Goal: Transaction & Acquisition: Purchase product/service

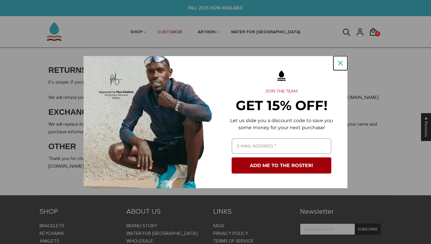
click at [340, 61] on icon "close icon" at bounding box center [340, 63] width 5 height 5
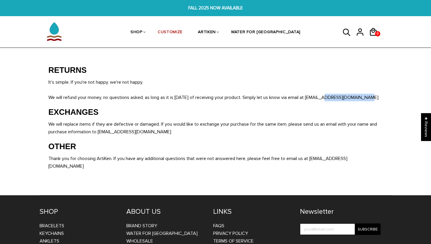
drag, startPoint x: 326, startPoint y: 97, endPoint x: 373, endPoint y: 97, distance: 47.0
click at [373, 97] on p "It's simple. If you're not happy, we're not happy. We will refund your money, n…" at bounding box center [215, 89] width 335 height 23
copy p "orders@artiken.com"
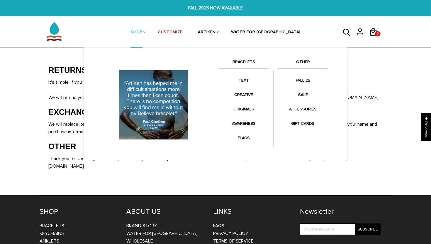
click at [244, 60] on link "BRACELETS" at bounding box center [244, 63] width 50 height 10
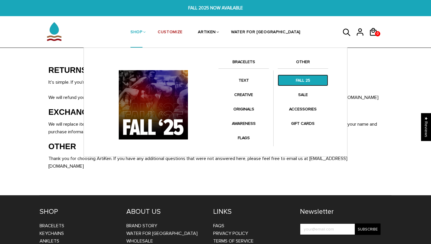
click at [306, 79] on link "FALL 25" at bounding box center [303, 80] width 50 height 11
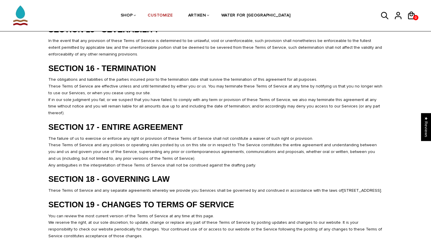
scroll to position [1196, 0]
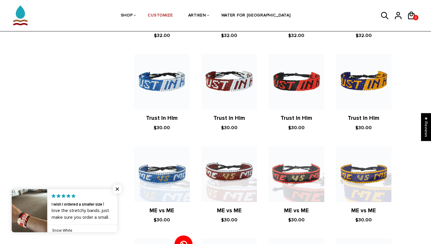
scroll to position [660, 0]
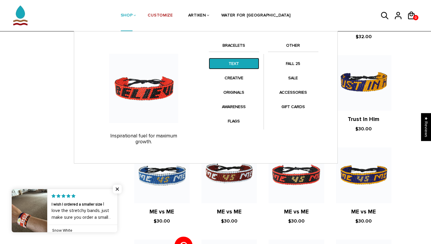
click at [238, 66] on link "TEXT" at bounding box center [234, 63] width 50 height 11
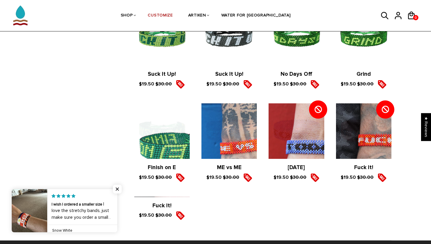
scroll to position [1000, 0]
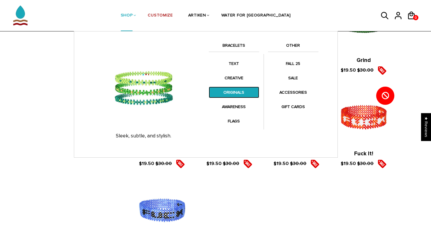
click at [232, 96] on link "ORIGINALS" at bounding box center [234, 92] width 50 height 11
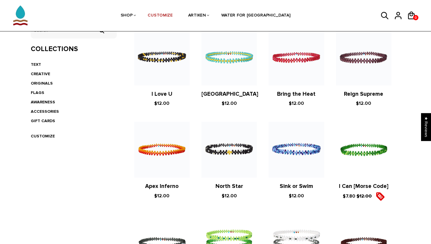
scroll to position [160, 0]
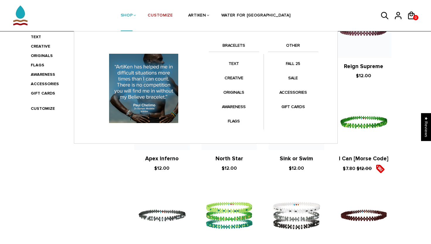
click at [152, 100] on img at bounding box center [143, 88] width 73 height 73
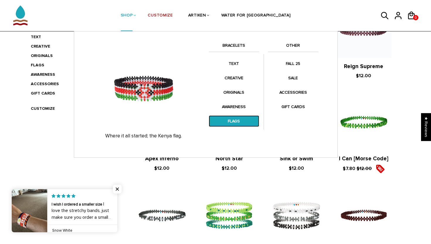
click at [237, 119] on link "FLAGS" at bounding box center [234, 120] width 50 height 11
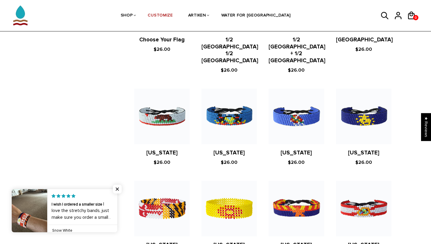
scroll to position [107, 0]
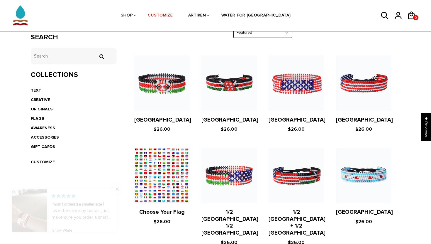
click at [169, 193] on figure at bounding box center [161, 175] width 55 height 55
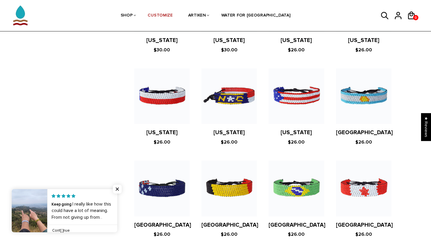
scroll to position [496, 0]
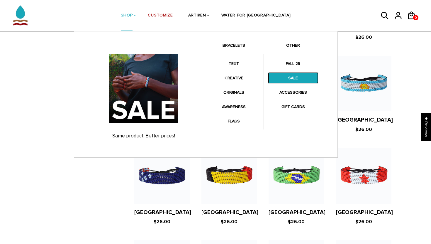
click at [298, 76] on link "SALE" at bounding box center [293, 77] width 50 height 11
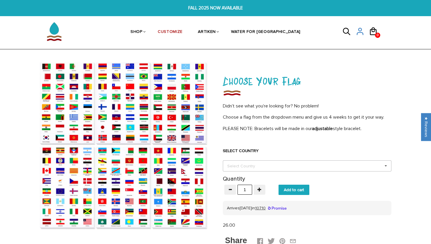
click at [262, 164] on div "Select Country" at bounding box center [245, 166] width 38 height 7
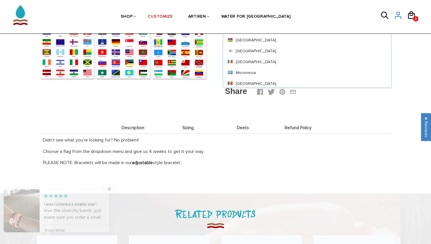
scroll to position [1509, 0]
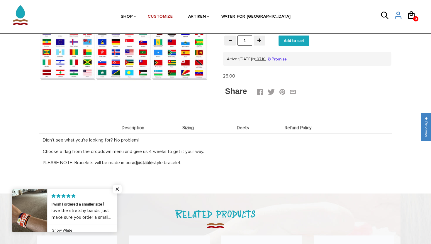
click at [269, 121] on div "Description Sizing Deets Refund Policy Description Didn't see what you're looki…" at bounding box center [215, 141] width 353 height 66
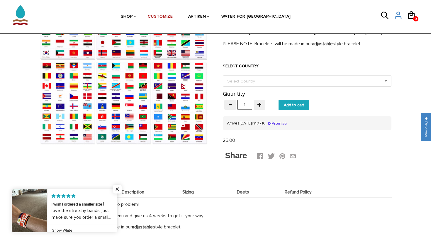
scroll to position [83, 0]
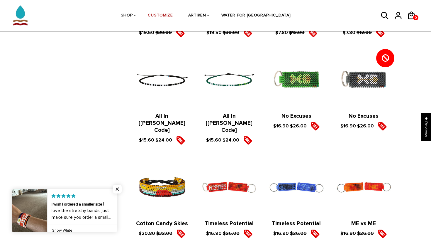
scroll to position [724, 0]
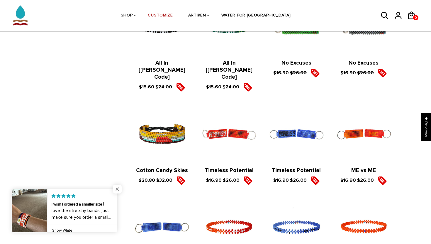
click at [120, 185] on span "Close popup widget" at bounding box center [117, 189] width 9 height 9
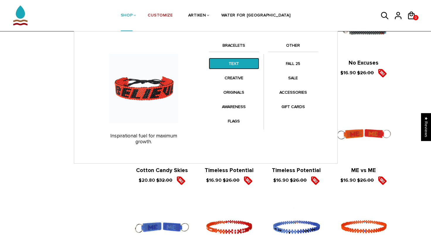
click at [238, 63] on link "TEXT" at bounding box center [234, 63] width 50 height 11
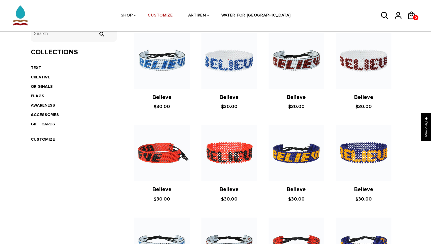
scroll to position [123, 0]
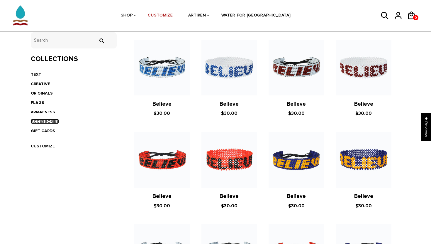
click at [41, 119] on link "ACCESSORIES" at bounding box center [45, 121] width 28 height 5
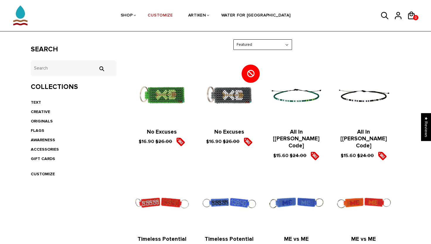
scroll to position [23, 0]
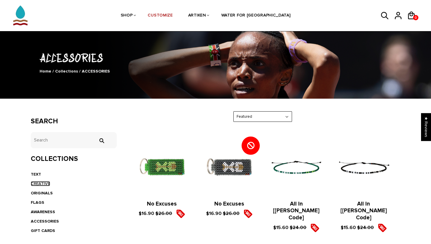
click at [36, 184] on link "CREATIVE" at bounding box center [40, 183] width 19 height 5
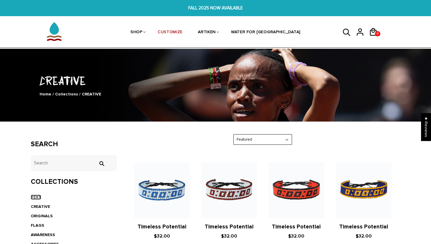
click at [36, 195] on link "TEXT" at bounding box center [36, 197] width 10 height 5
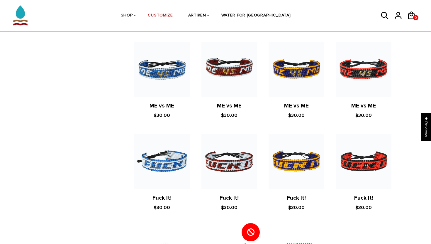
scroll to position [466, 0]
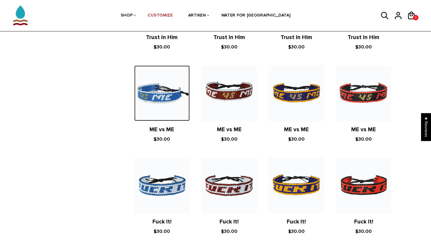
click at [168, 89] on img at bounding box center [161, 92] width 55 height 55
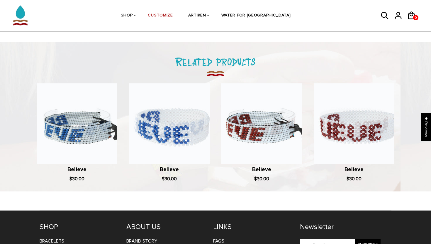
scroll to position [410, 0]
